Goal: Task Accomplishment & Management: Complete application form

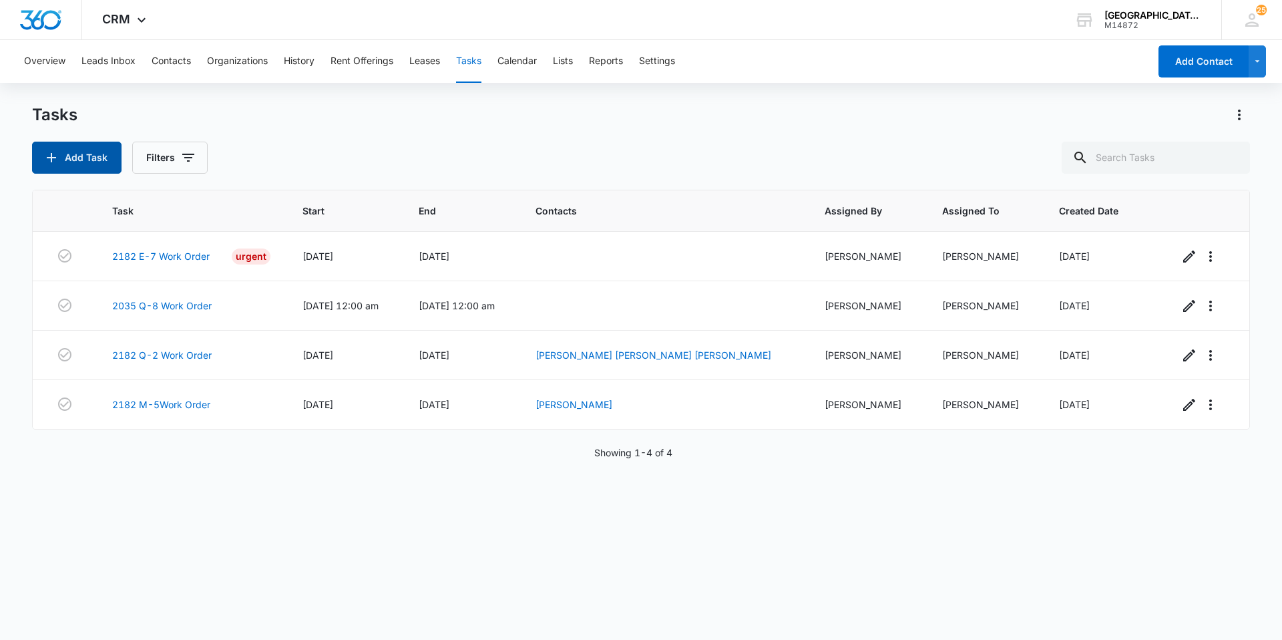
click at [63, 162] on button "Add Task" at bounding box center [76, 158] width 89 height 32
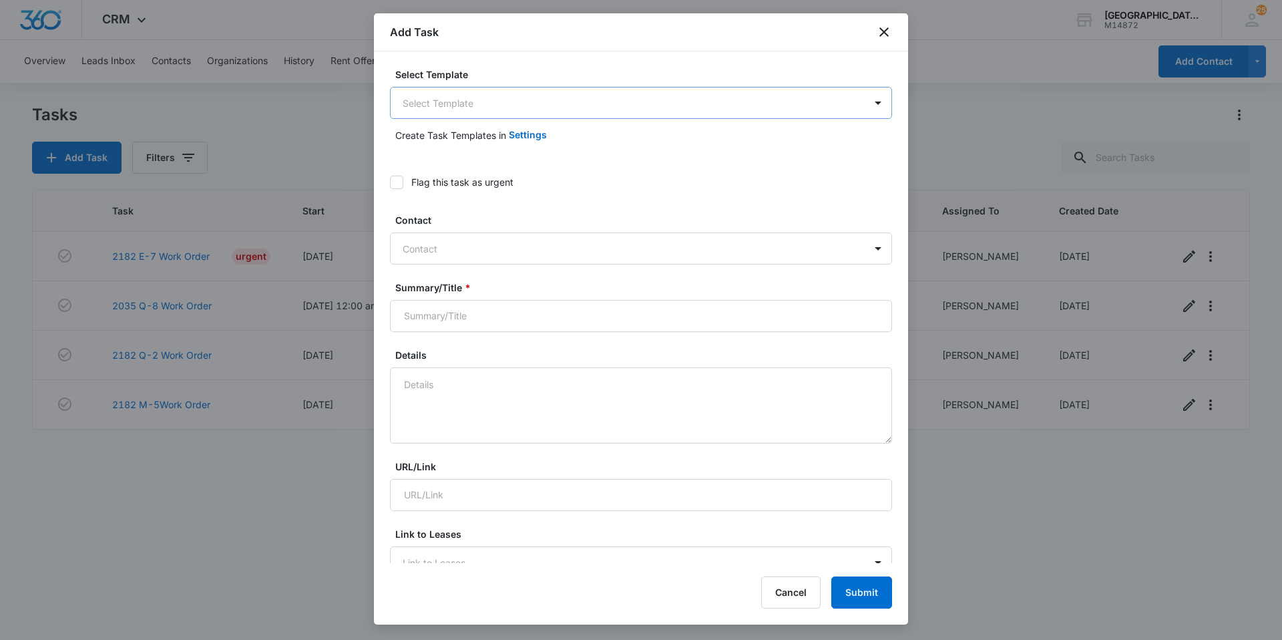
click at [477, 117] on div "Select Template Select Template Create Task Templates in Settings" at bounding box center [641, 108] width 502 height 83
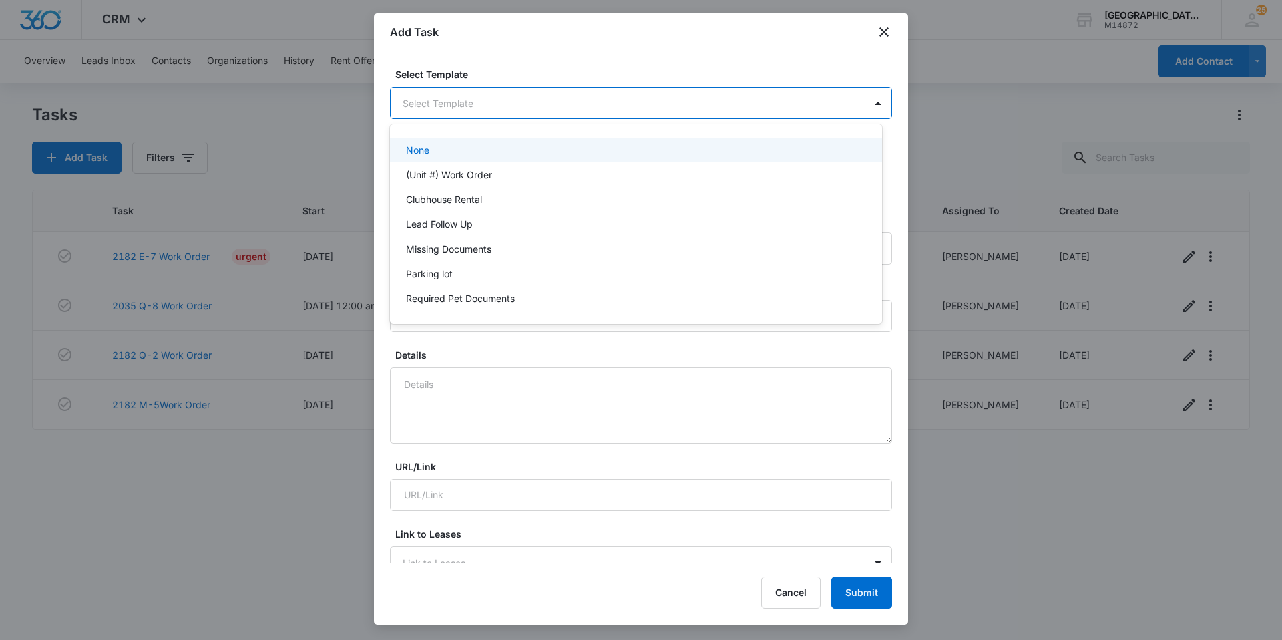
click at [477, 110] on body "CRM Apps Websites Forms CRM Email Social Content Ads Intelligence Files Brand S…" at bounding box center [641, 320] width 1282 height 640
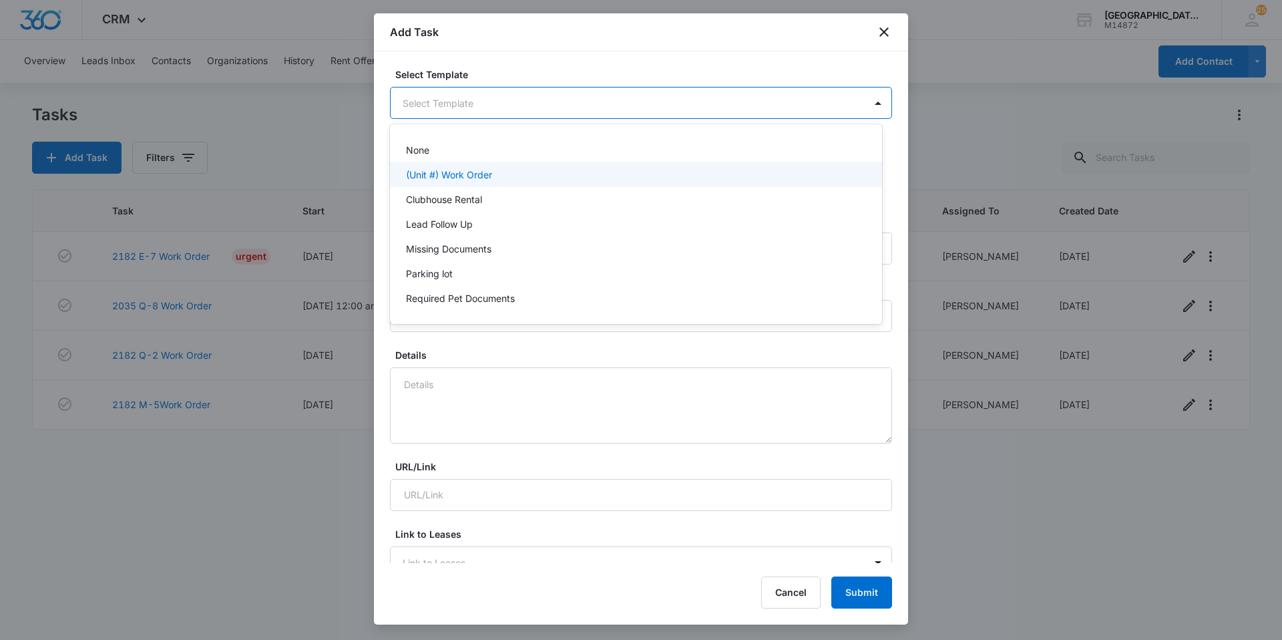
click at [462, 171] on p "(Unit #) Work Order" at bounding box center [449, 175] width 86 height 14
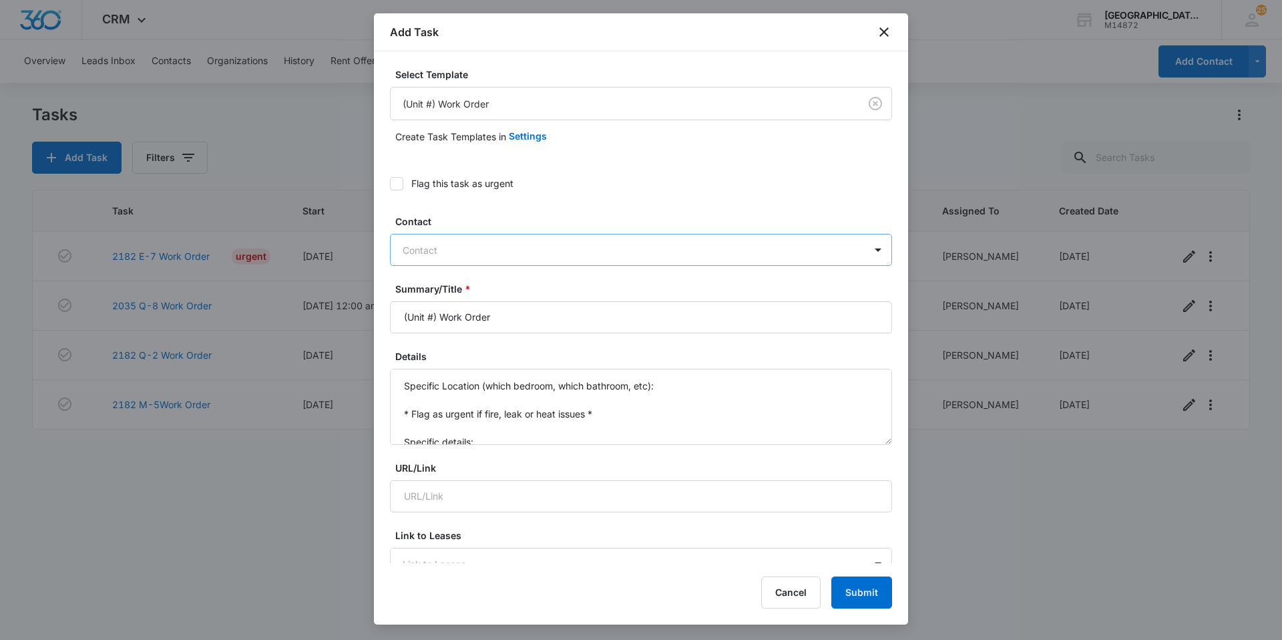
click at [444, 250] on div at bounding box center [633, 250] width 461 height 17
type input "b-5"
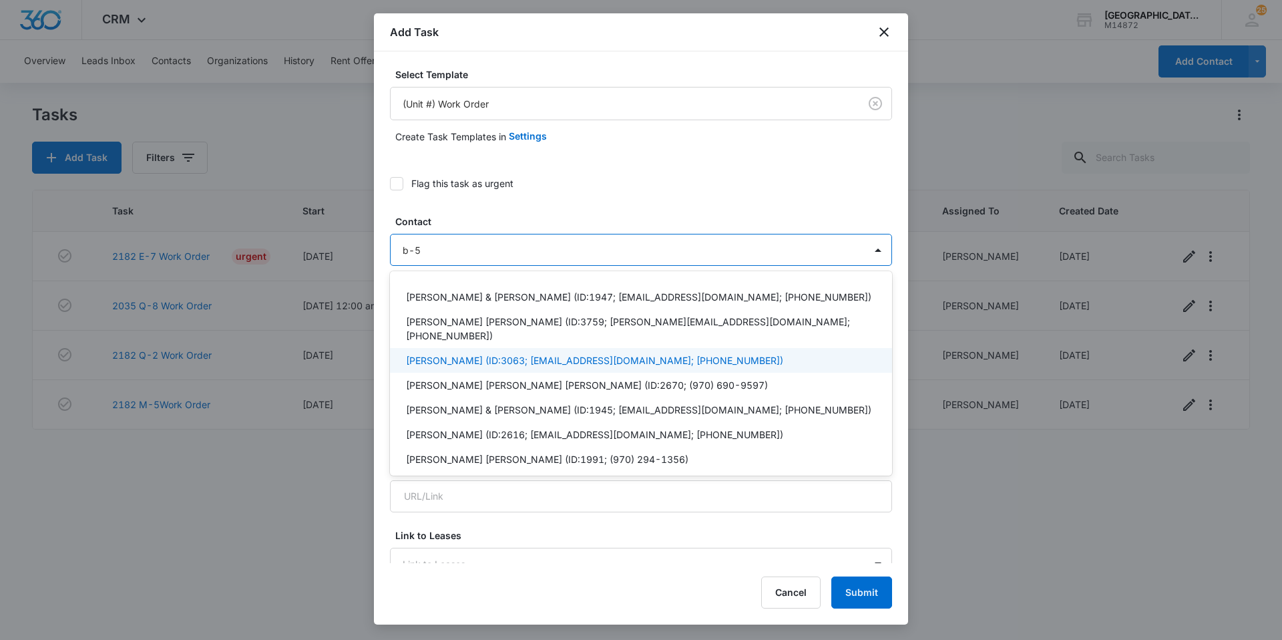
click at [459, 353] on p "[PERSON_NAME] (ID:3063; [EMAIL_ADDRESS][DOMAIN_NAME]; [PHONE_NUMBER])" at bounding box center [594, 360] width 377 height 14
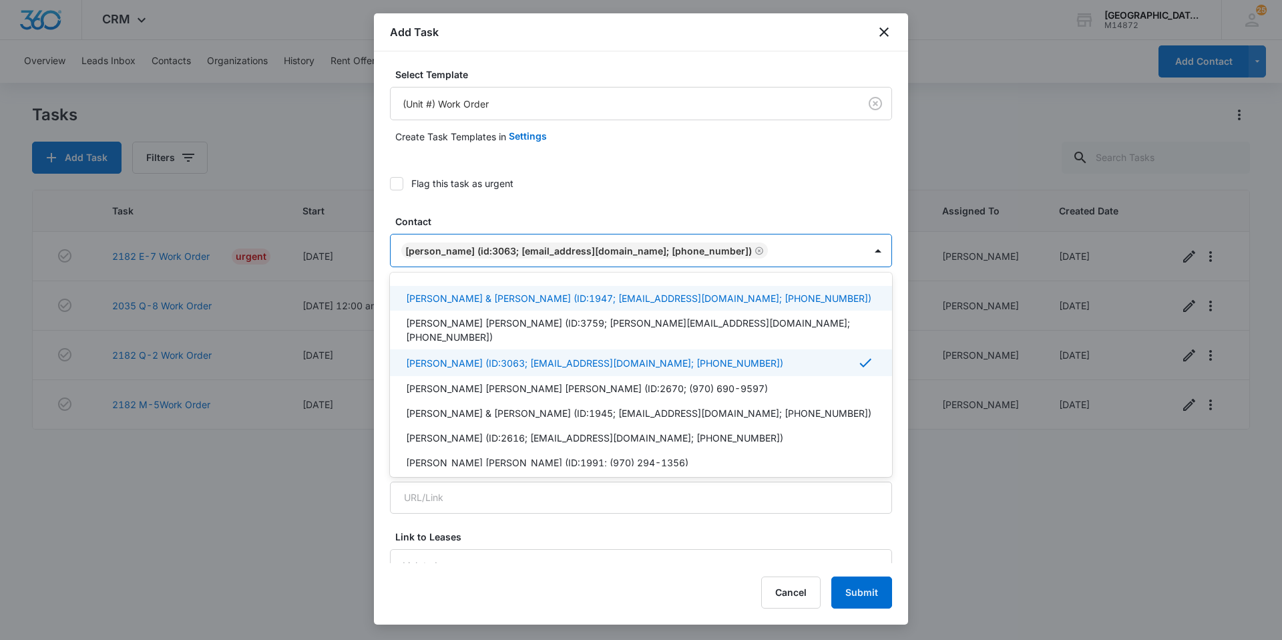
click at [847, 252] on div at bounding box center [817, 250] width 91 height 17
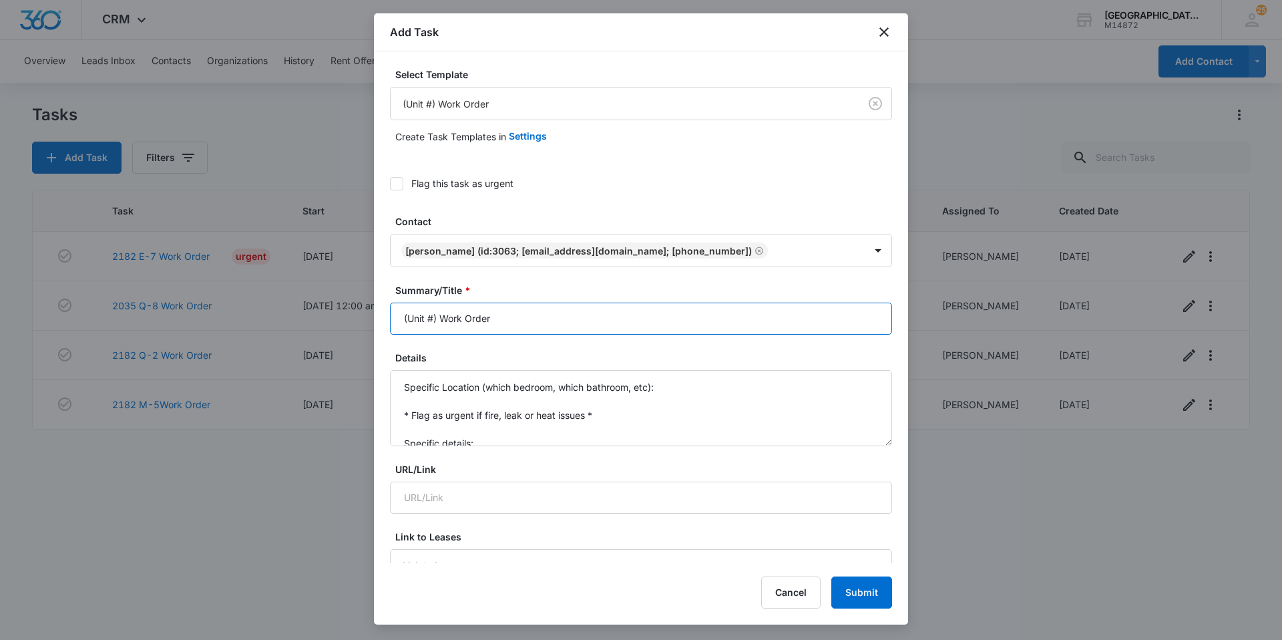
drag, startPoint x: 437, startPoint y: 313, endPoint x: 328, endPoint y: 314, distance: 108.8
click at [326, 315] on body "CRM Apps Websites Forms CRM Email Social Content Ads Intelligence Files Brand S…" at bounding box center [641, 320] width 1282 height 640
type input "2182 B-5 Work Order"
click at [409, 190] on div "Flag this task as urgent" at bounding box center [641, 183] width 502 height 30
click at [409, 184] on label "Flag this task as urgent" at bounding box center [641, 183] width 502 height 14
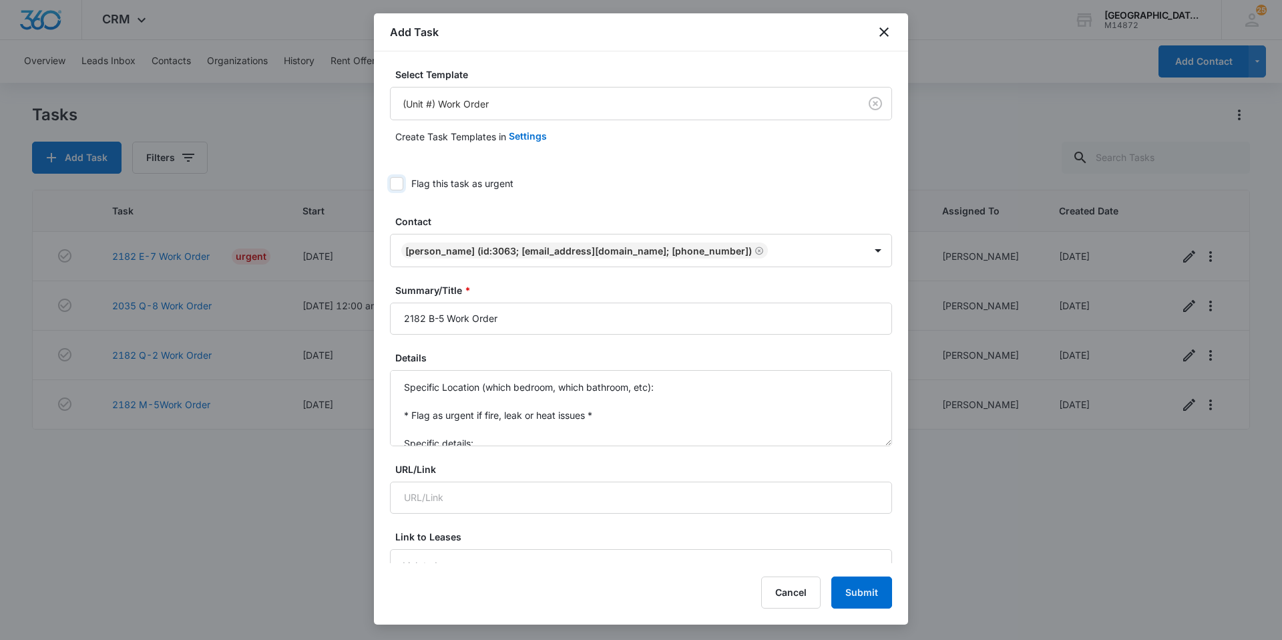
click at [390, 184] on input "Flag this task as urgent" at bounding box center [390, 184] width 0 height 0
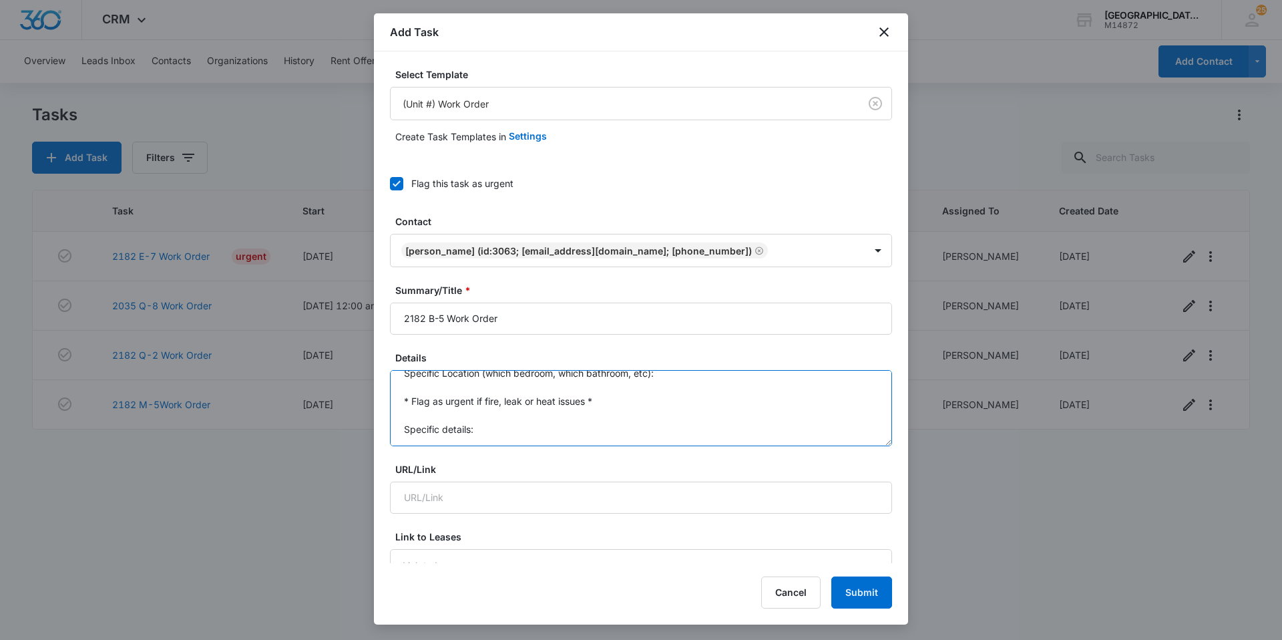
drag, startPoint x: 402, startPoint y: 382, endPoint x: 459, endPoint y: 453, distance: 91.6
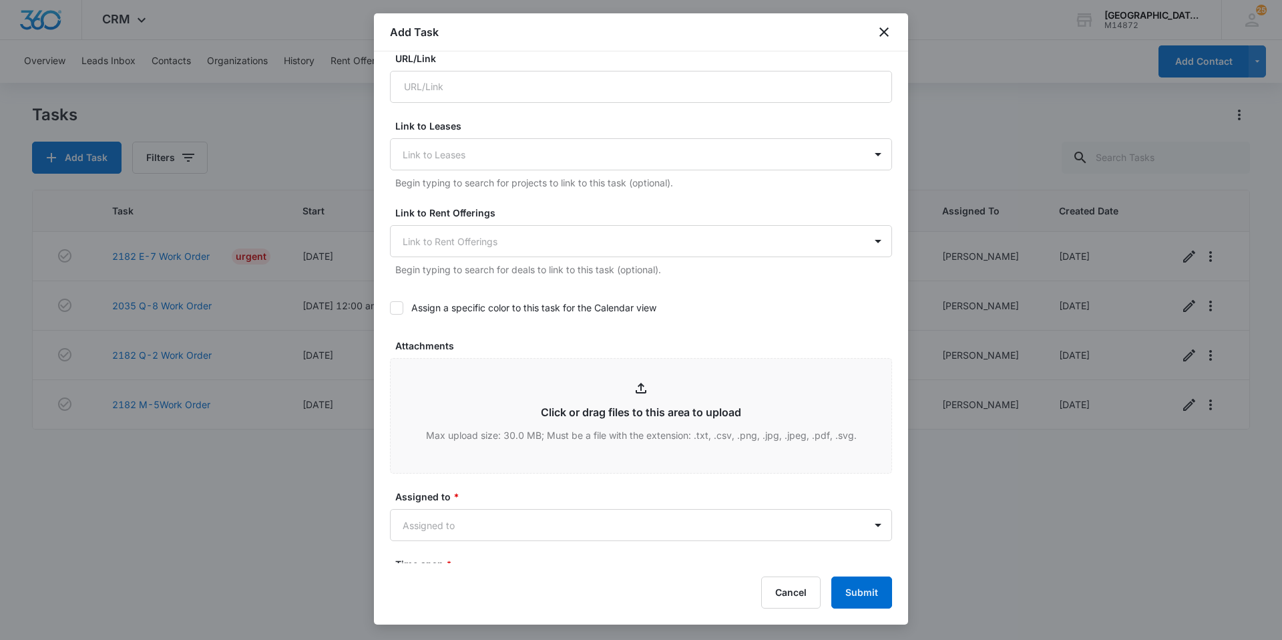
scroll to position [467, 0]
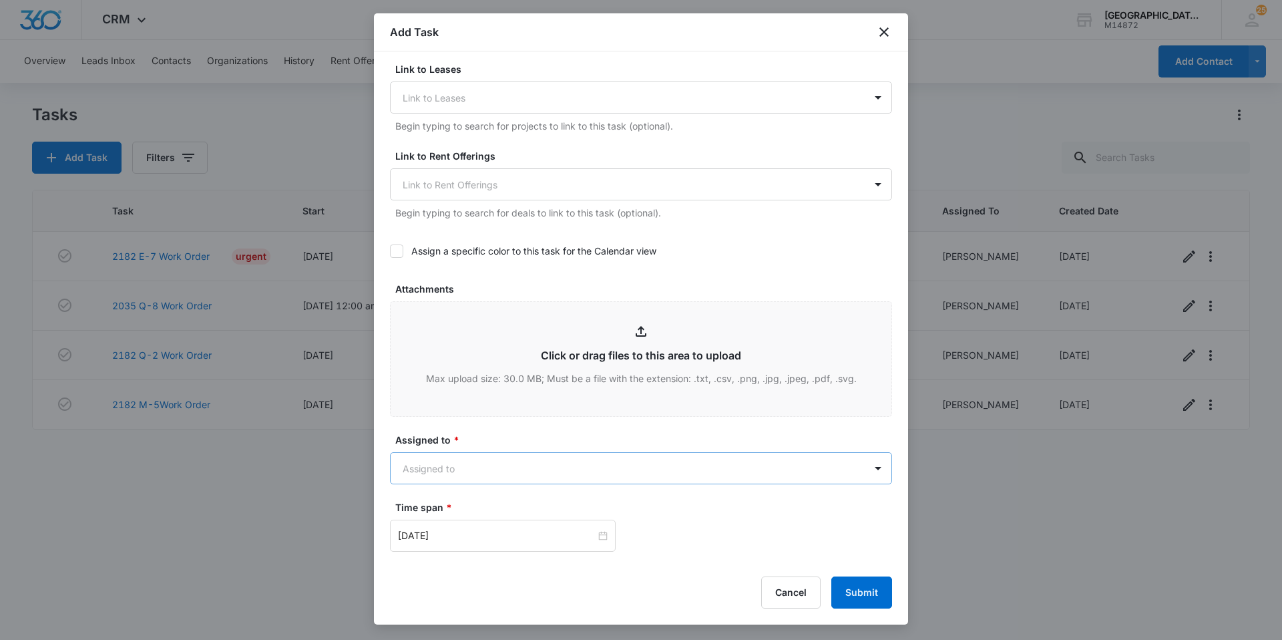
type textarea "[PERSON_NAME] reported that her deadbolt is not working and shes unable to lock…"
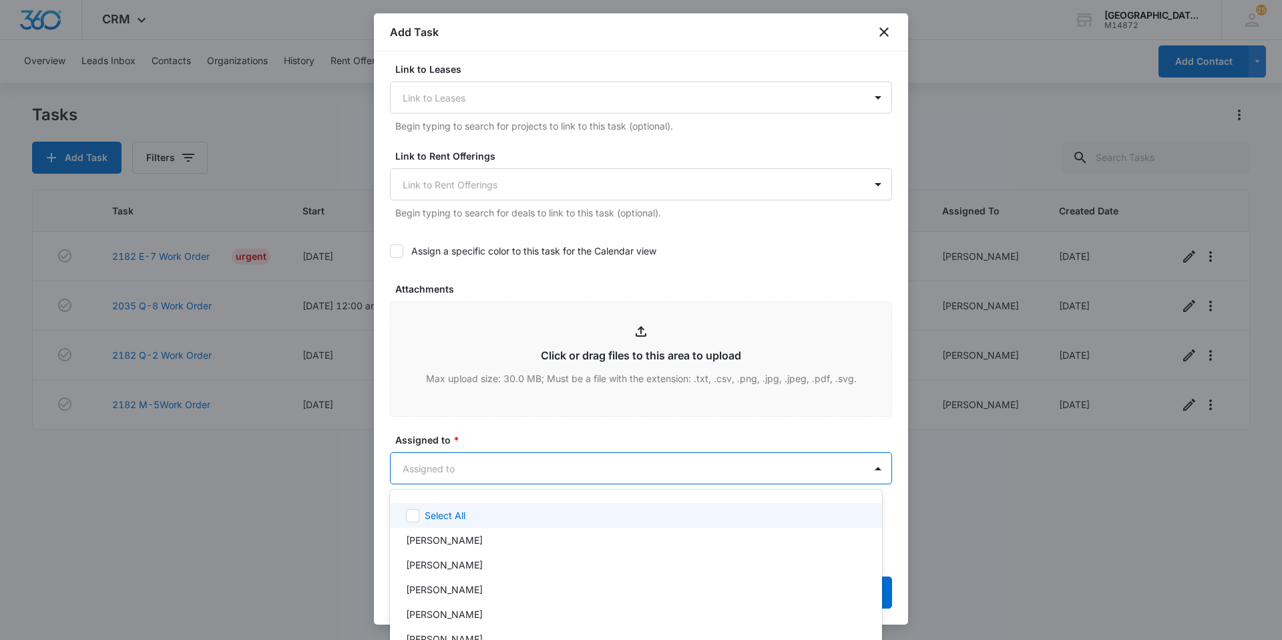
click at [457, 468] on body "CRM Apps Websites Forms CRM Email Social Content Ads Intelligence Files Brand S…" at bounding box center [641, 320] width 1282 height 640
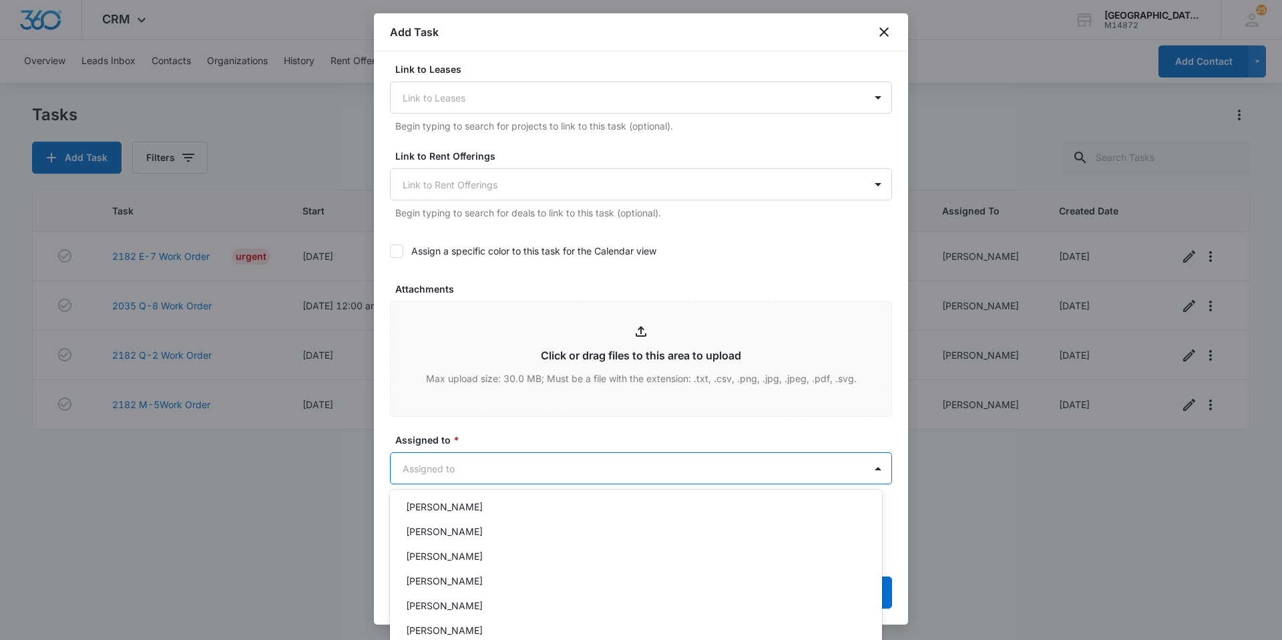
scroll to position [185, 0]
click at [469, 569] on div "[PERSON_NAME]" at bounding box center [636, 577] width 492 height 25
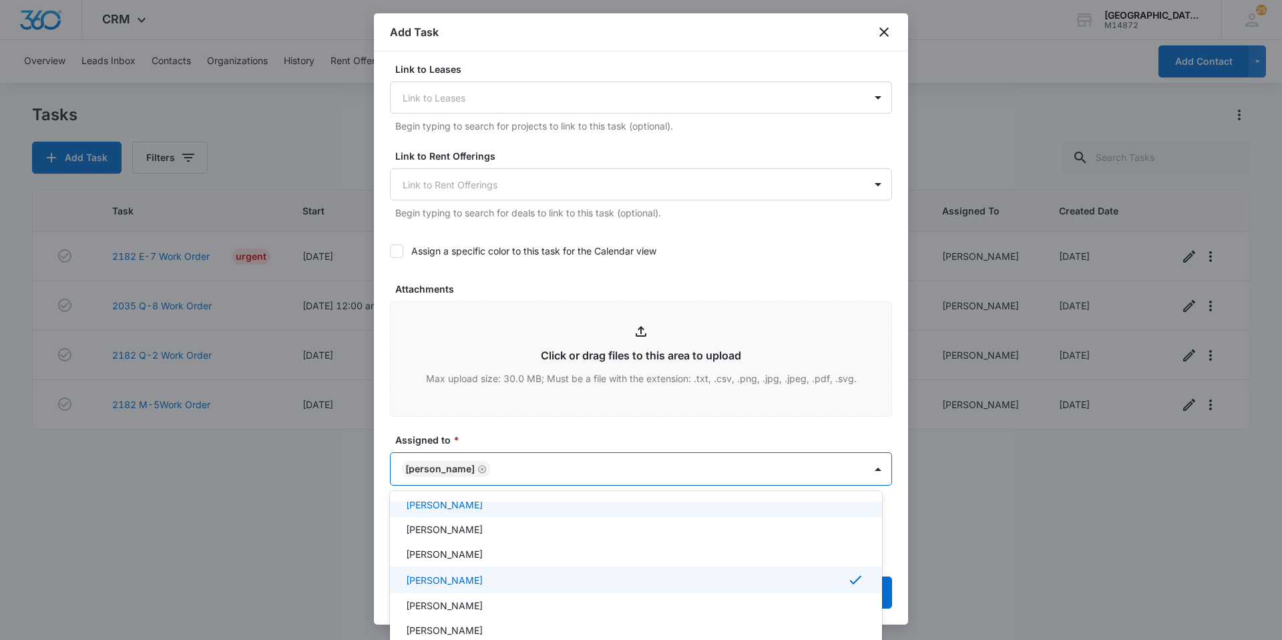
click at [542, 471] on div at bounding box center [641, 320] width 1282 height 640
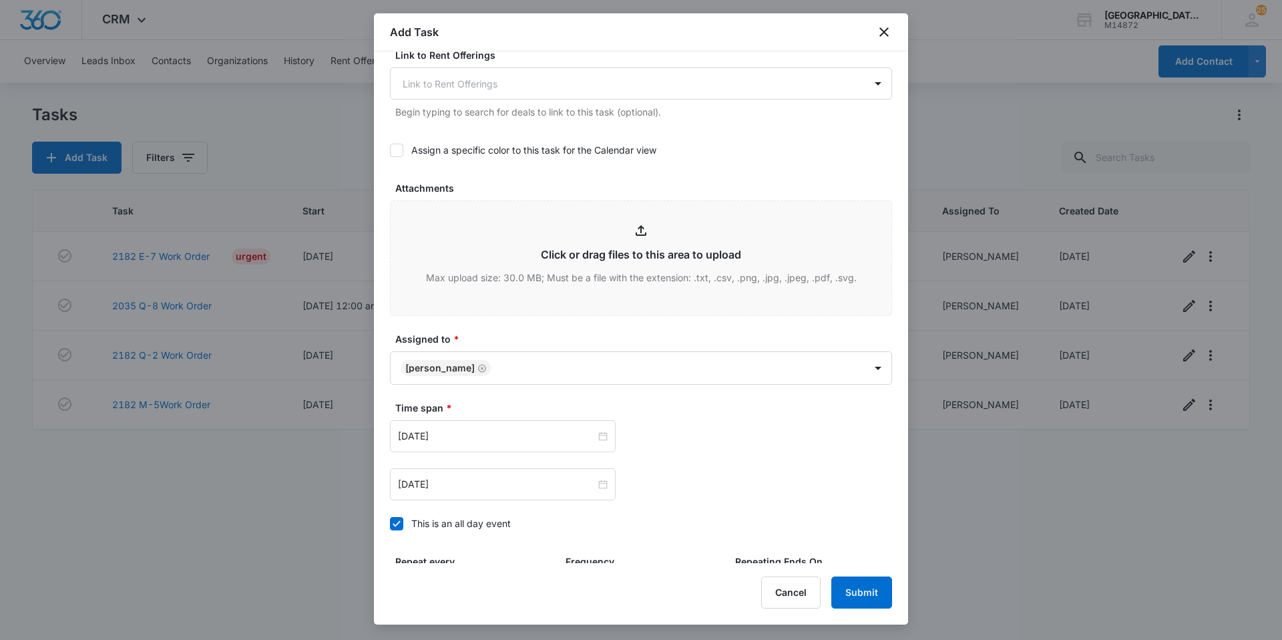
scroll to position [668, 0]
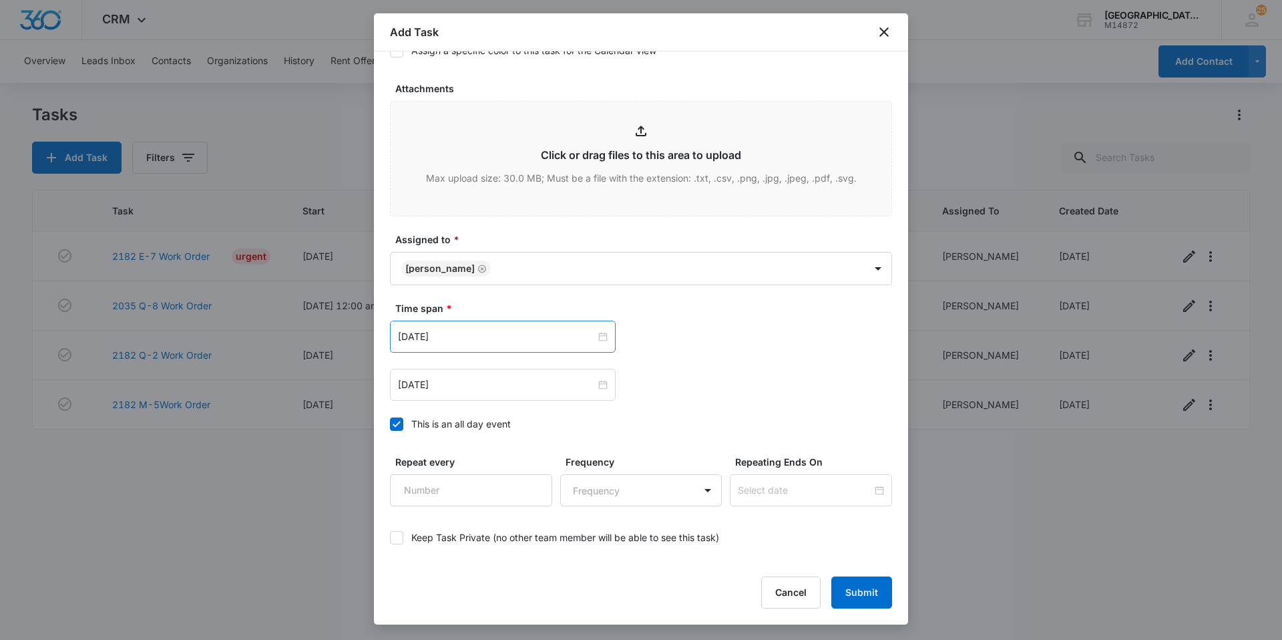
click at [492, 325] on div "[DATE]" at bounding box center [503, 336] width 226 height 32
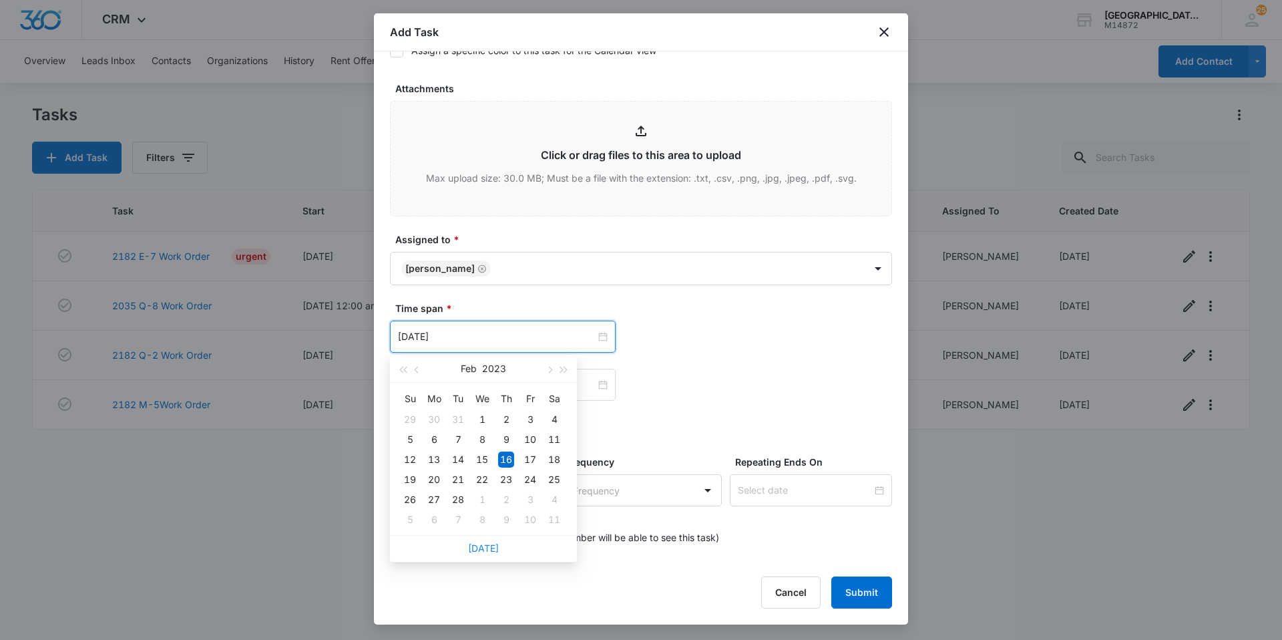
click at [478, 546] on link "[DATE]" at bounding box center [483, 547] width 31 height 11
type input "[DATE]"
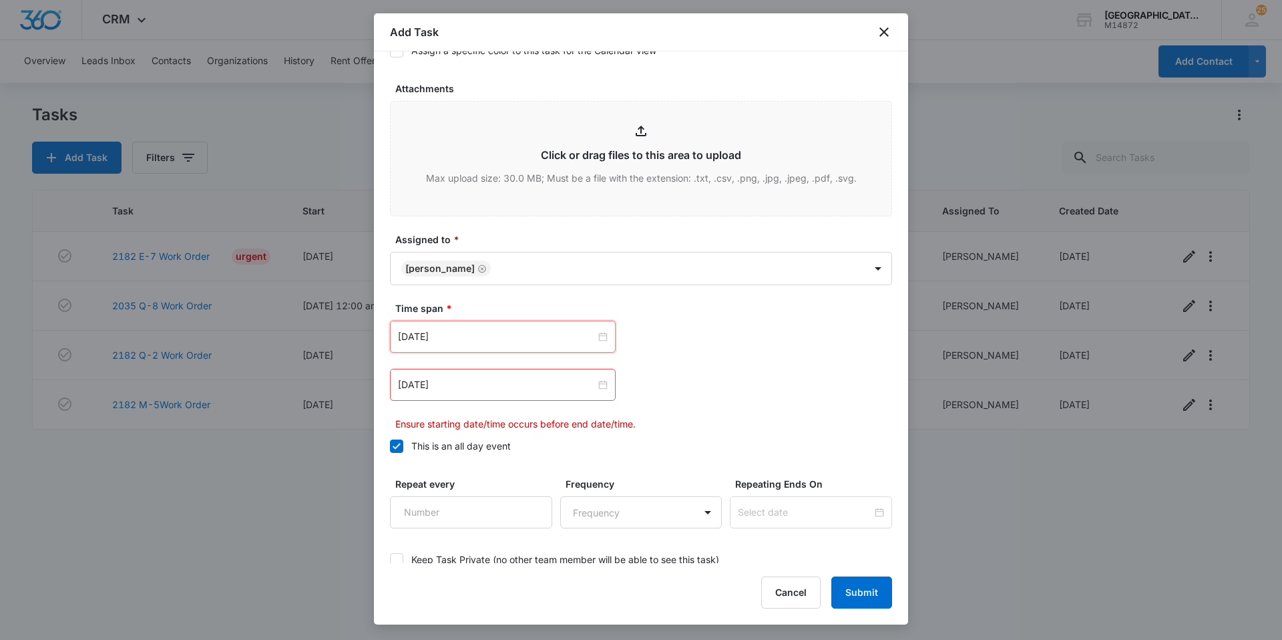
click at [473, 402] on div "[DATE] [DATE] Su Mo Tu We Th Fr Sa 31 1 2 3 4 5 6 7 8 9 10 11 12 13 14 15 16 17…" at bounding box center [641, 375] width 502 height 110
click at [478, 379] on input "[DATE]" at bounding box center [497, 384] width 198 height 15
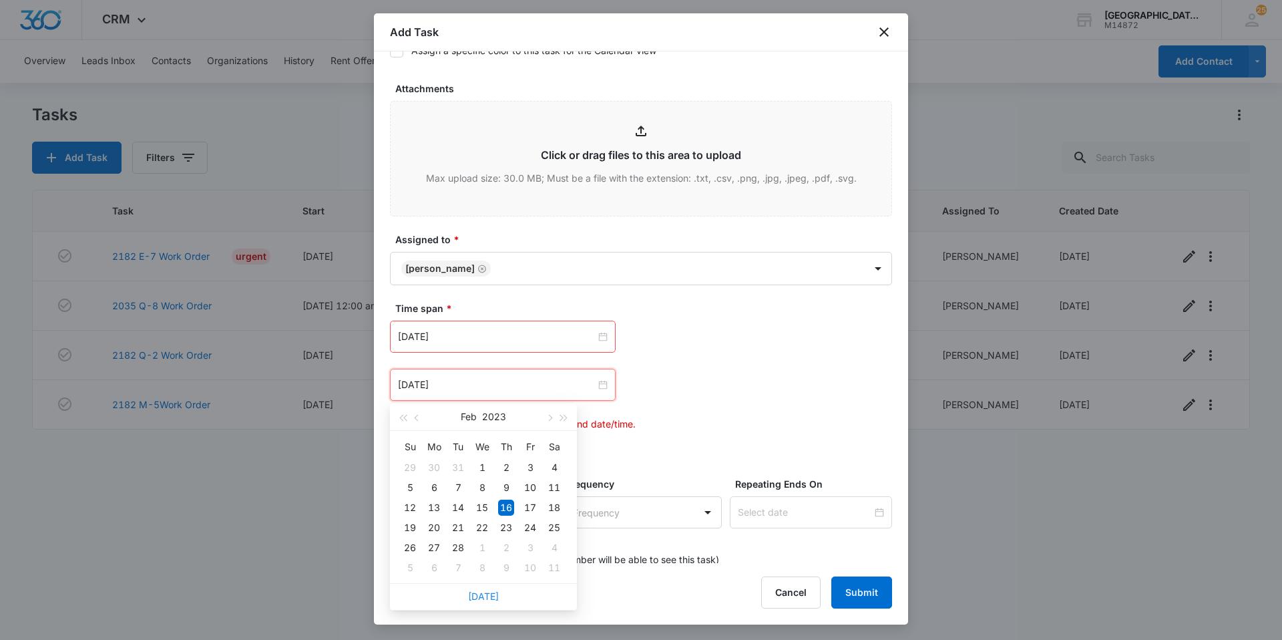
click at [485, 601] on link "[DATE]" at bounding box center [483, 595] width 31 height 11
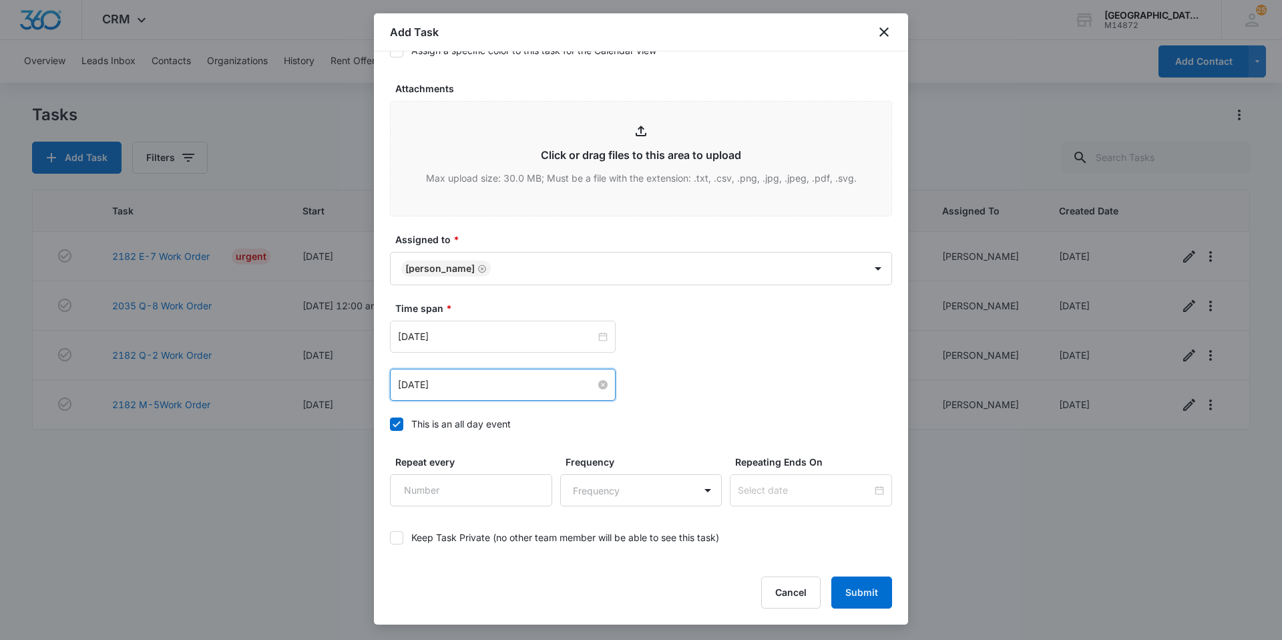
click at [455, 386] on input "[DATE]" at bounding box center [497, 384] width 198 height 15
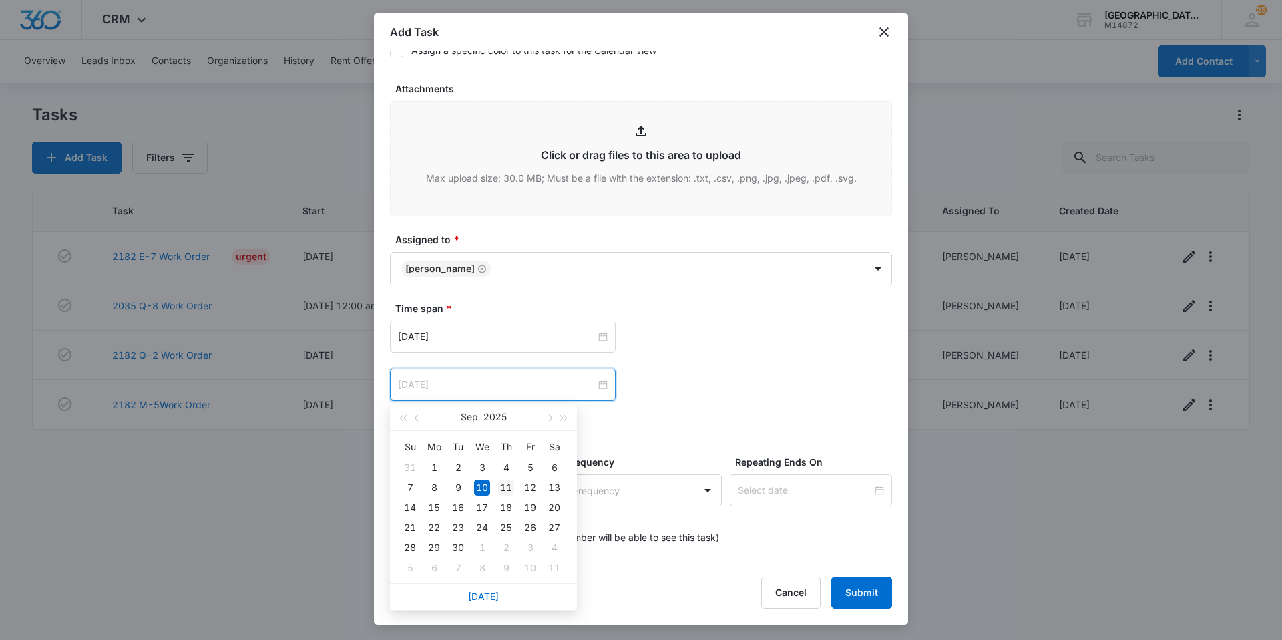
type input "[DATE]"
click at [510, 485] on div "11" at bounding box center [506, 487] width 16 height 16
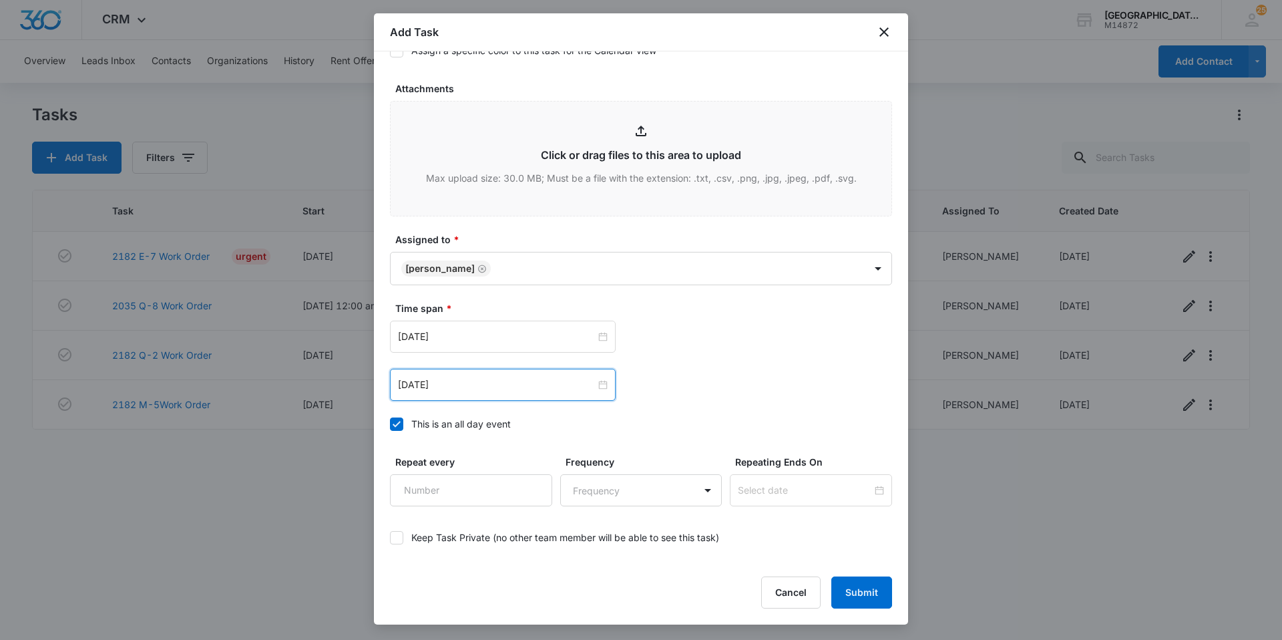
click at [670, 344] on div "[DATE] [DATE] Su Mo Tu We Th Fr Sa 31 1 2 3 4 5 6 7 8 9 10 11 12 13 14 15 16 17…" at bounding box center [641, 336] width 502 height 32
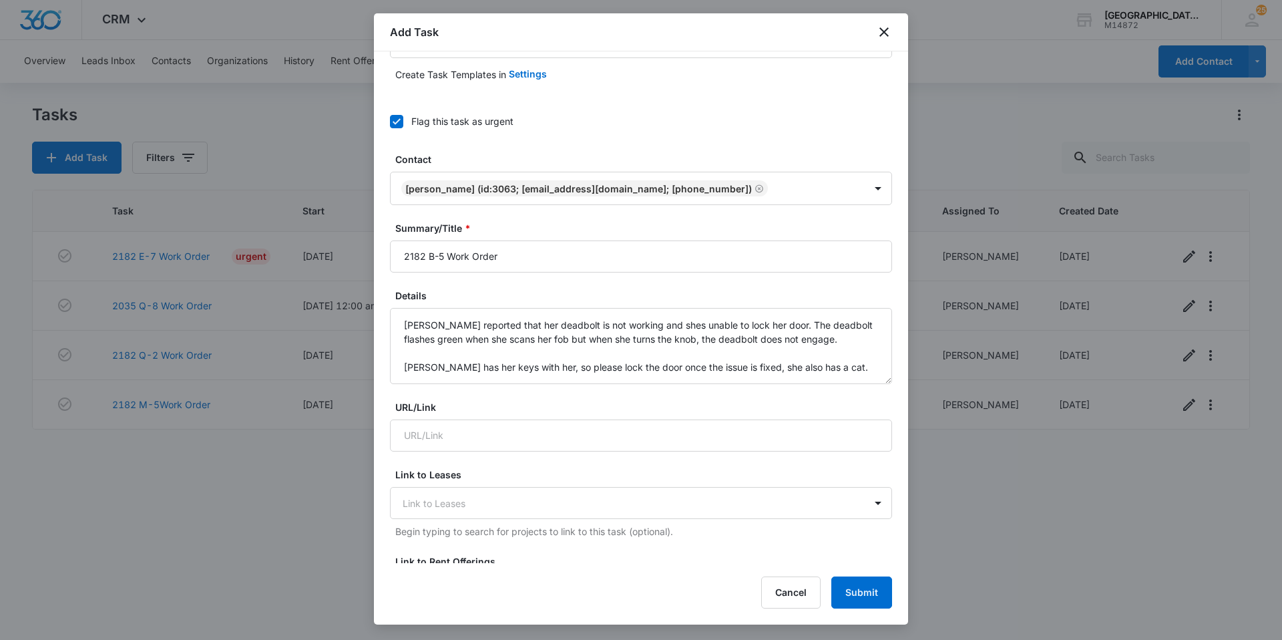
scroll to position [57, 0]
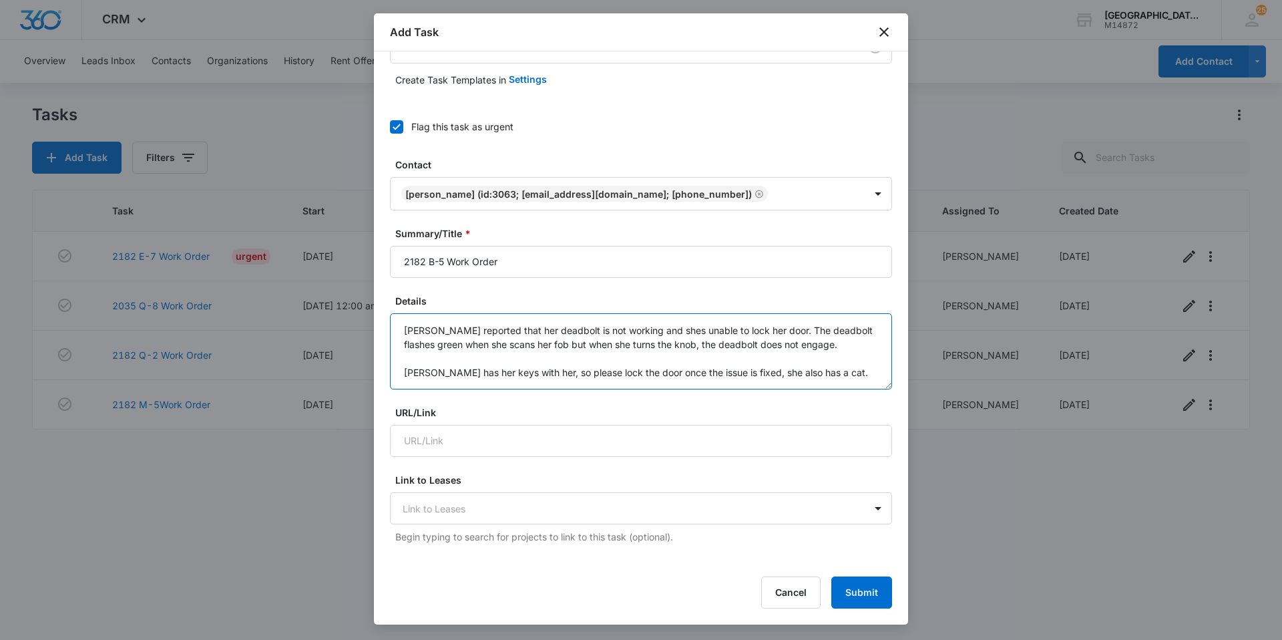
click at [437, 369] on textarea "[PERSON_NAME] reported that her deadbolt is not working and shes unable to lock…" at bounding box center [641, 351] width 502 height 76
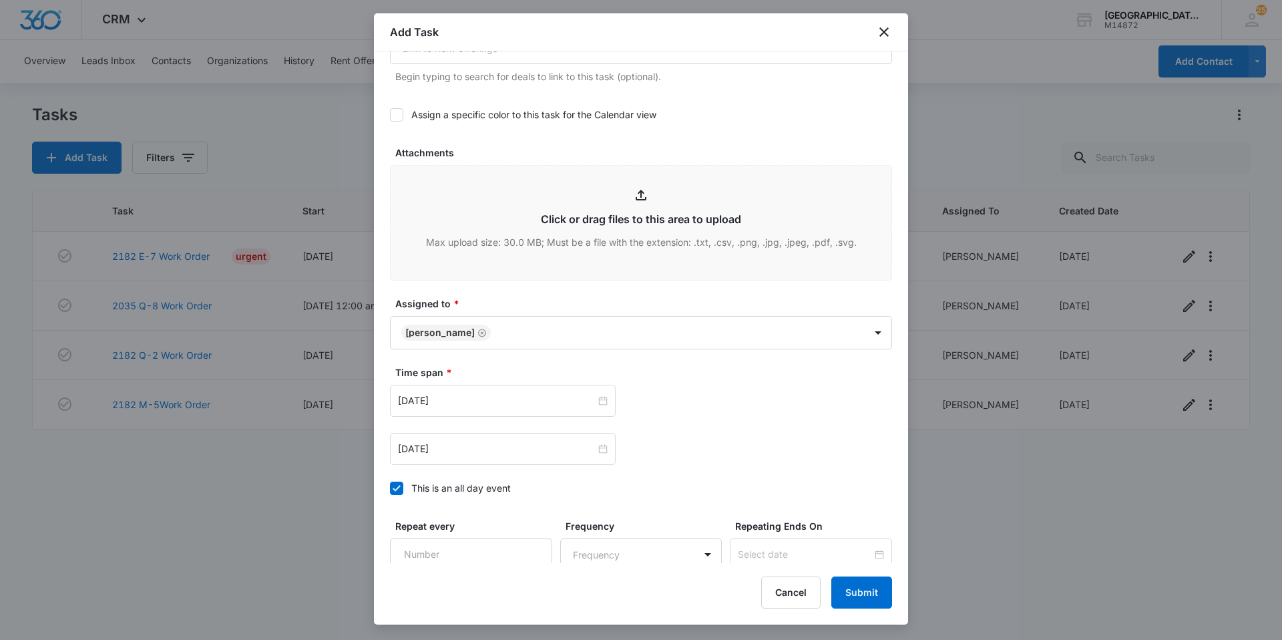
scroll to position [724, 0]
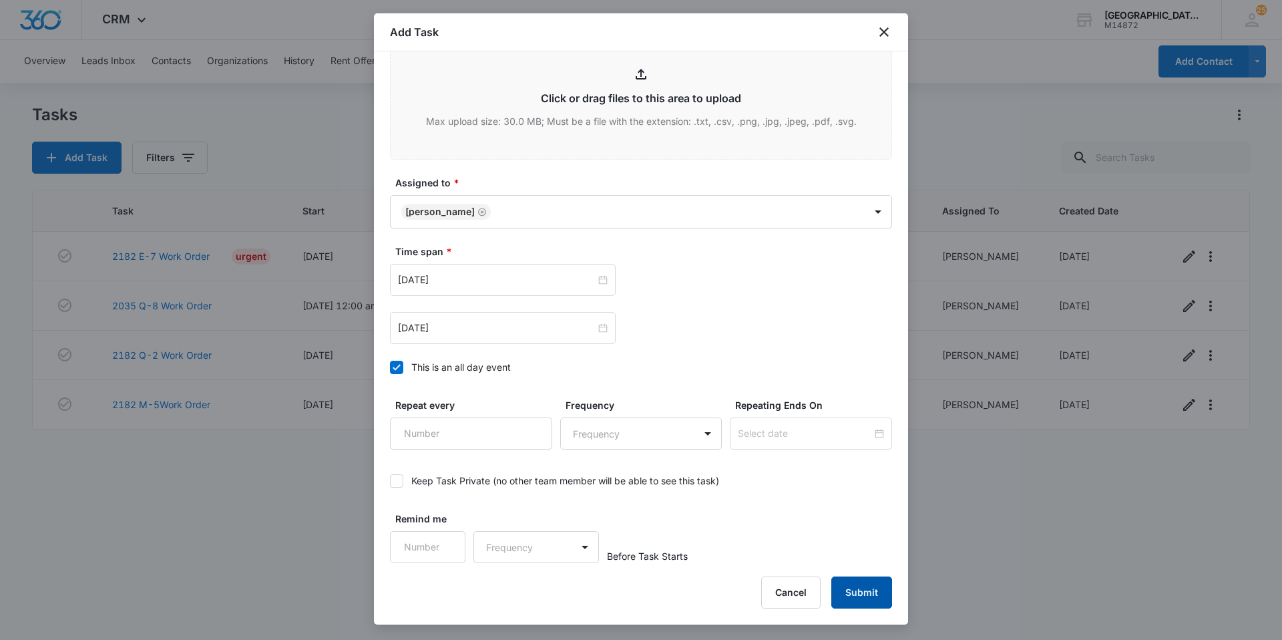
type textarea "[PERSON_NAME] reported that her deadbolt is not working and shes unable to lock…"
click at [874, 587] on button "Submit" at bounding box center [861, 592] width 61 height 32
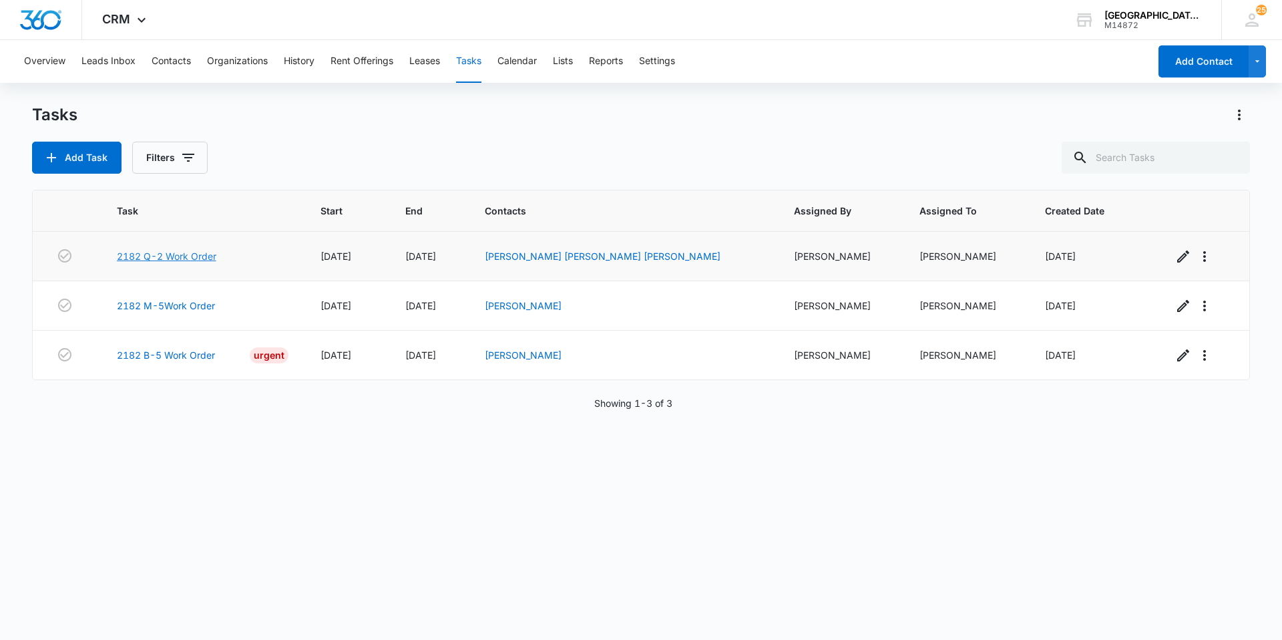
click at [181, 256] on link "2182 Q-2 Work Order" at bounding box center [166, 256] width 99 height 14
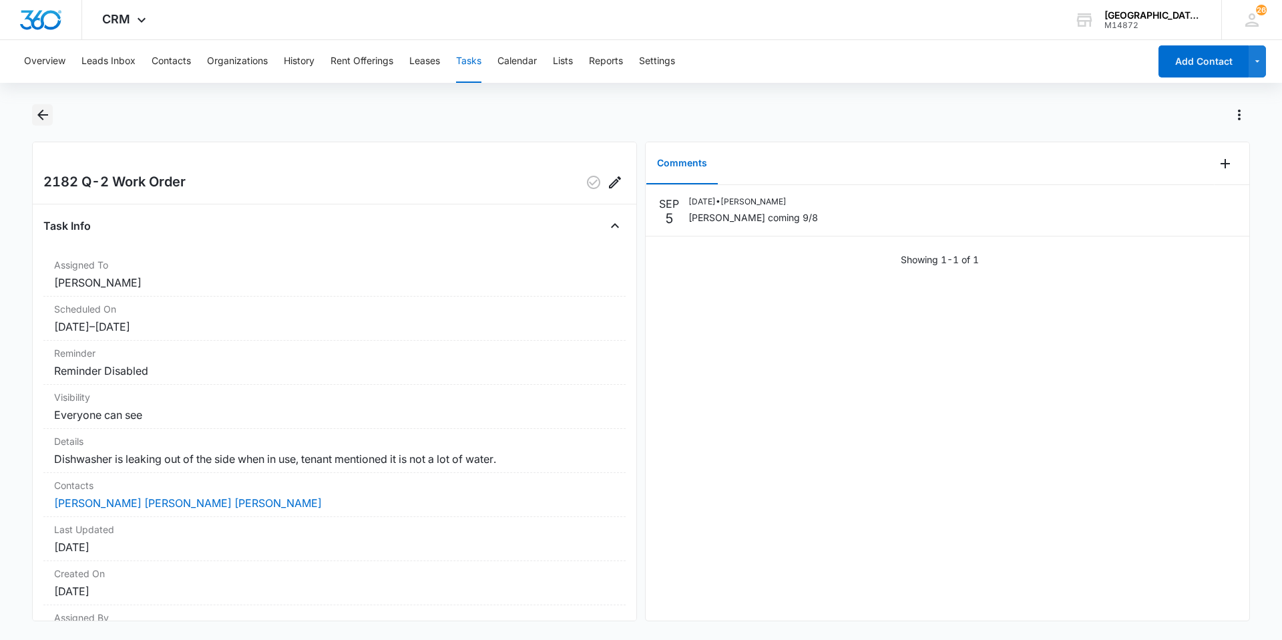
click at [38, 112] on icon "Back" at bounding box center [43, 115] width 16 height 16
